Goal: Find specific page/section: Find specific page/section

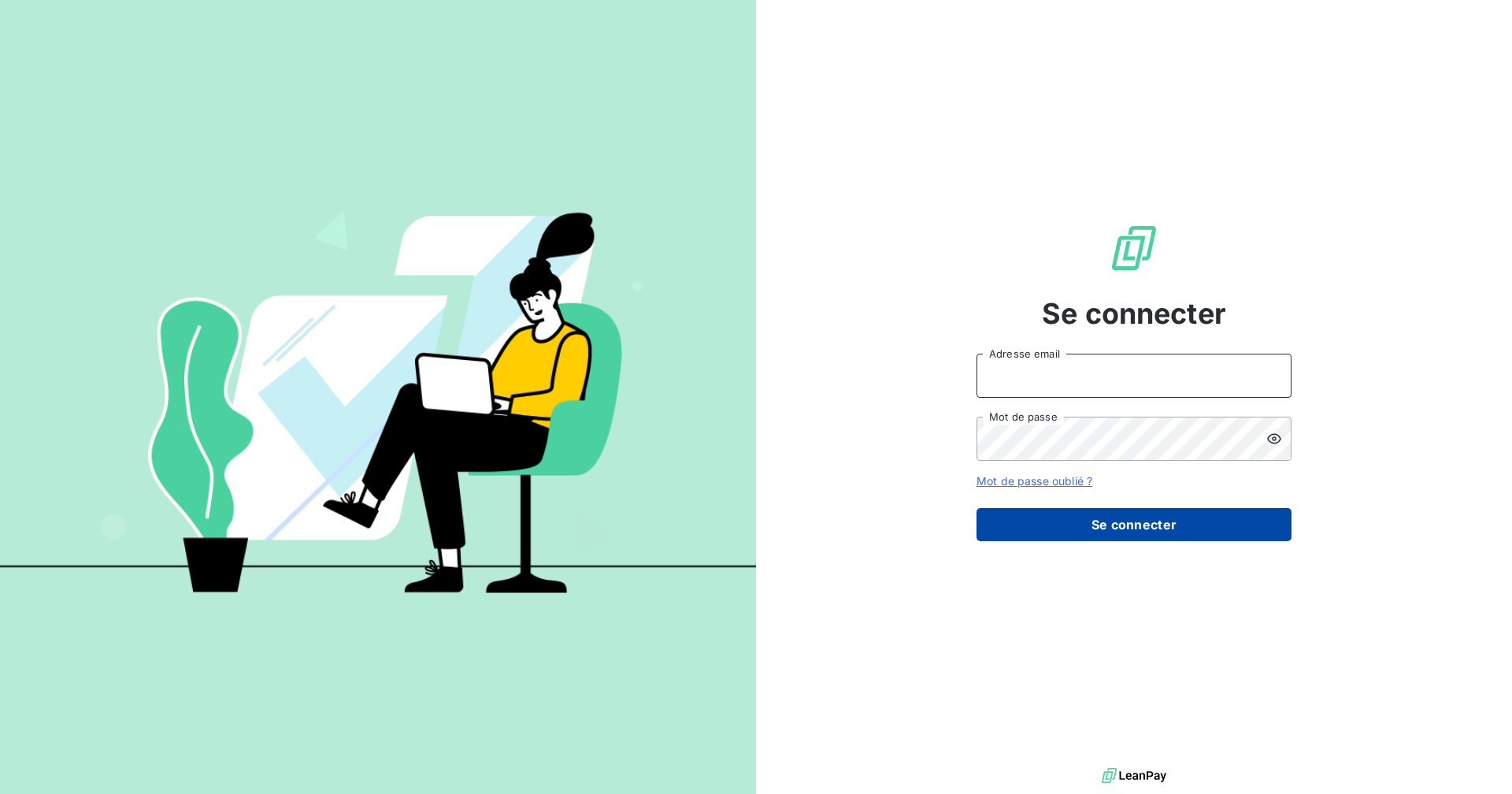
type input "[EMAIL_ADDRESS][DOMAIN_NAME]"
click at [1058, 528] on button "Se connecter" at bounding box center [1134, 525] width 315 height 33
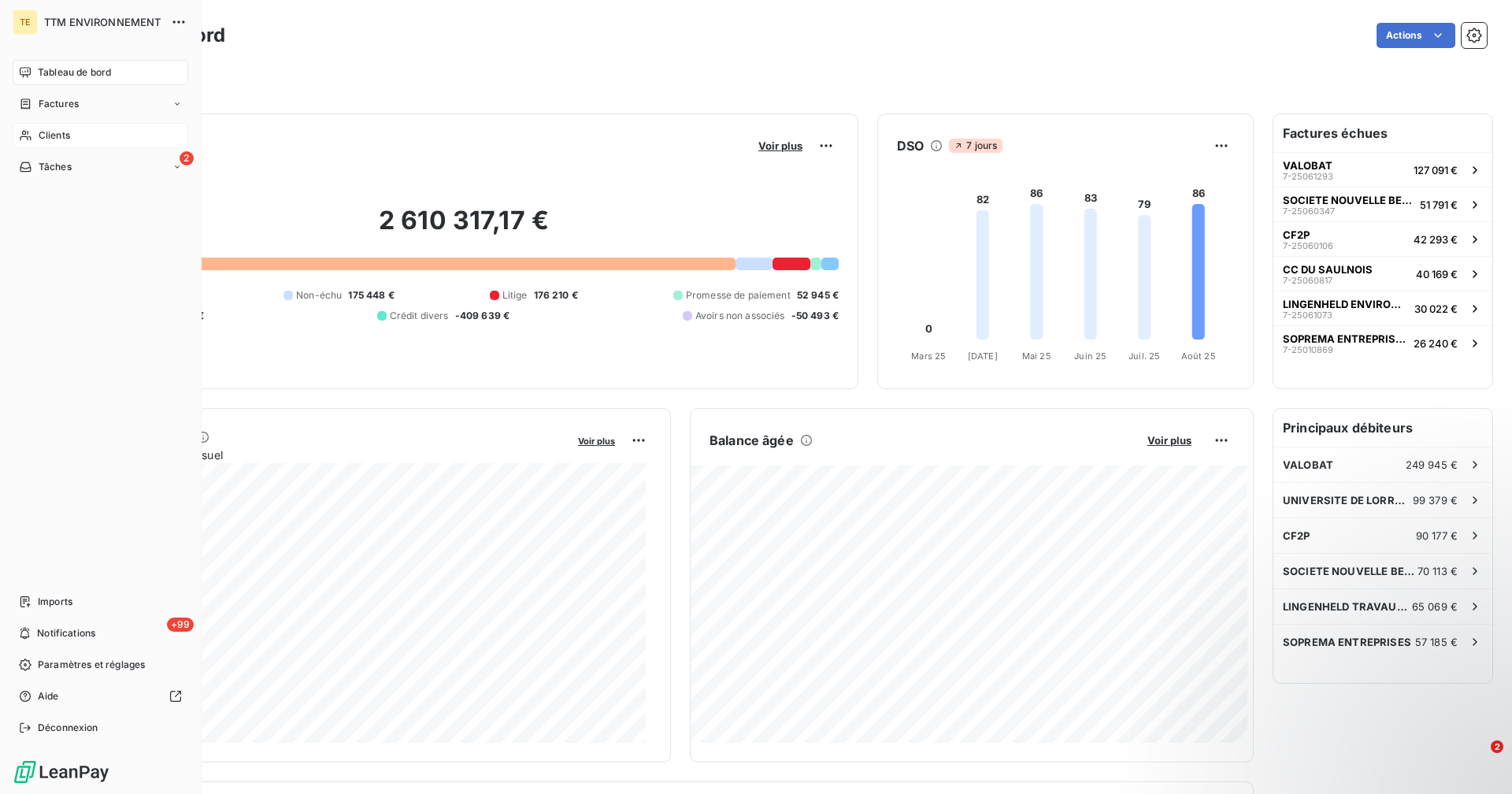
click at [58, 138] on span "Clients" at bounding box center [54, 136] width 31 height 14
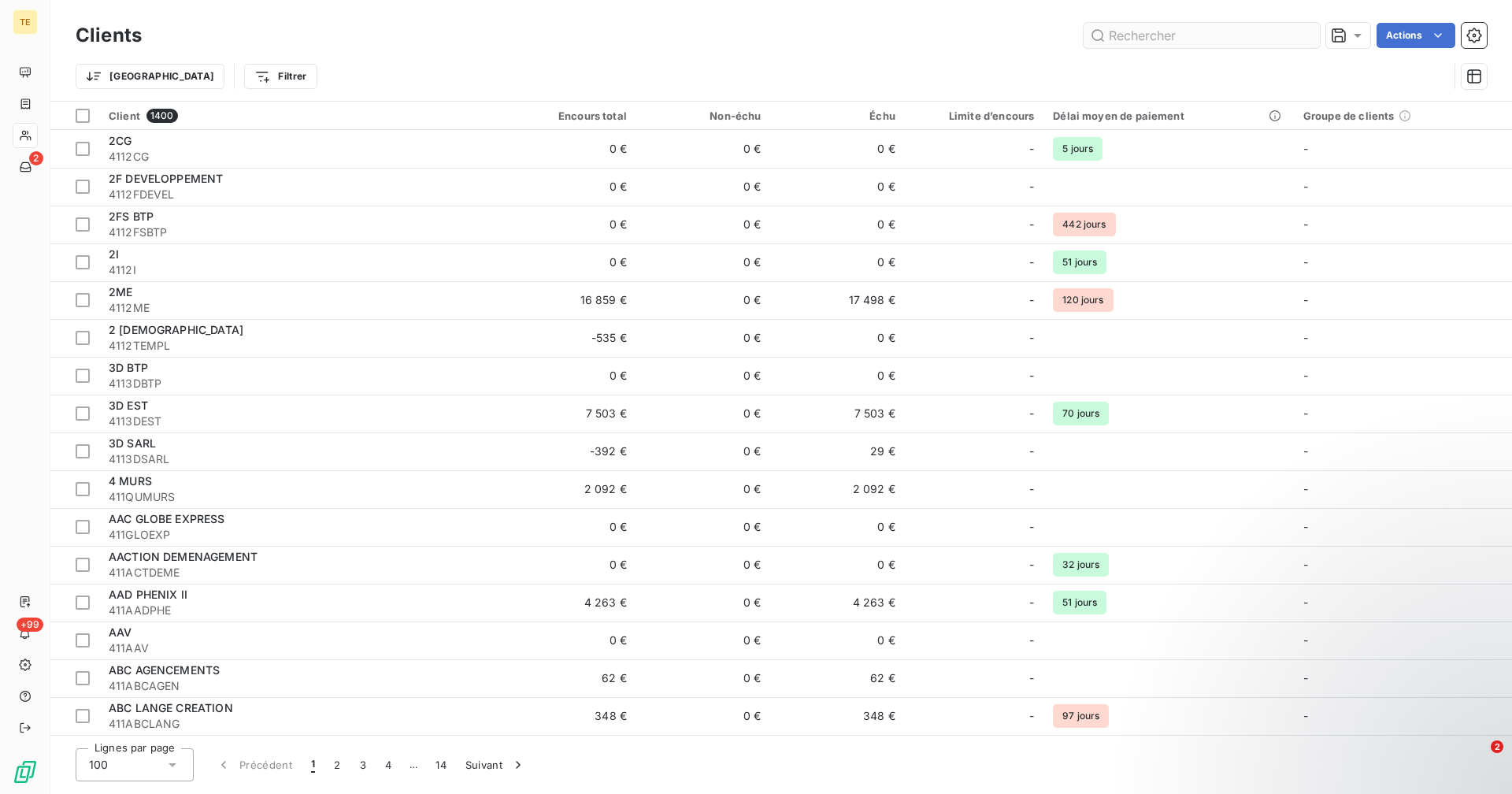
click at [1178, 37] on input "text" at bounding box center [1201, 35] width 236 height 25
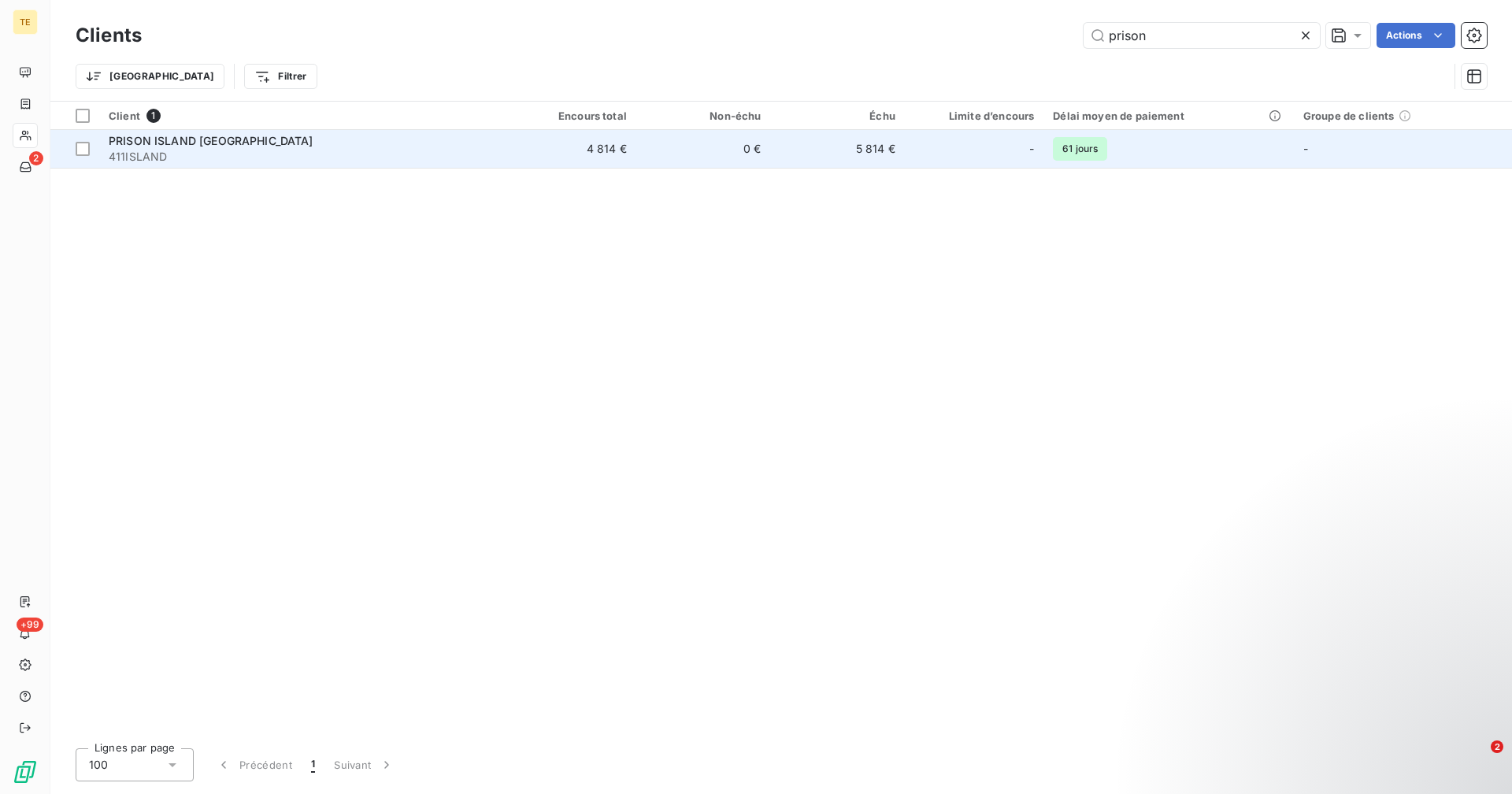
type input "prison"
click at [230, 145] on div "PRISON ISLAND [GEOGRAPHIC_DATA]" at bounding box center [300, 141] width 384 height 16
